Goal: Transaction & Acquisition: Purchase product/service

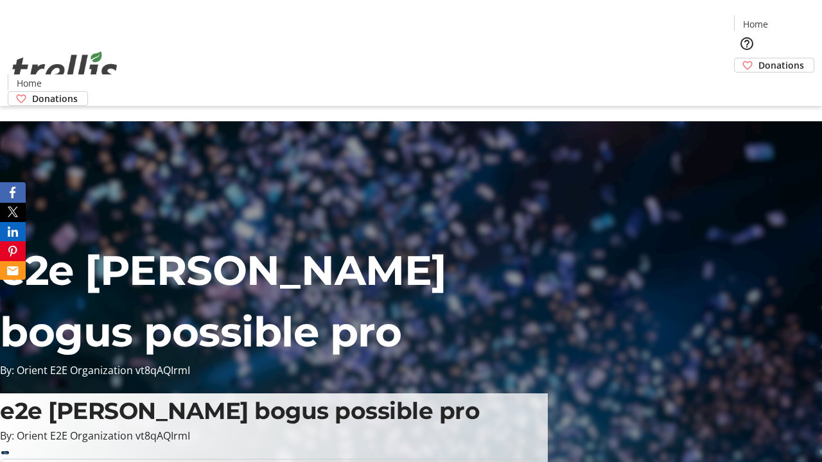
click at [758, 58] on span "Donations" at bounding box center [781, 64] width 46 height 13
